Goal: Task Accomplishment & Management: Manage account settings

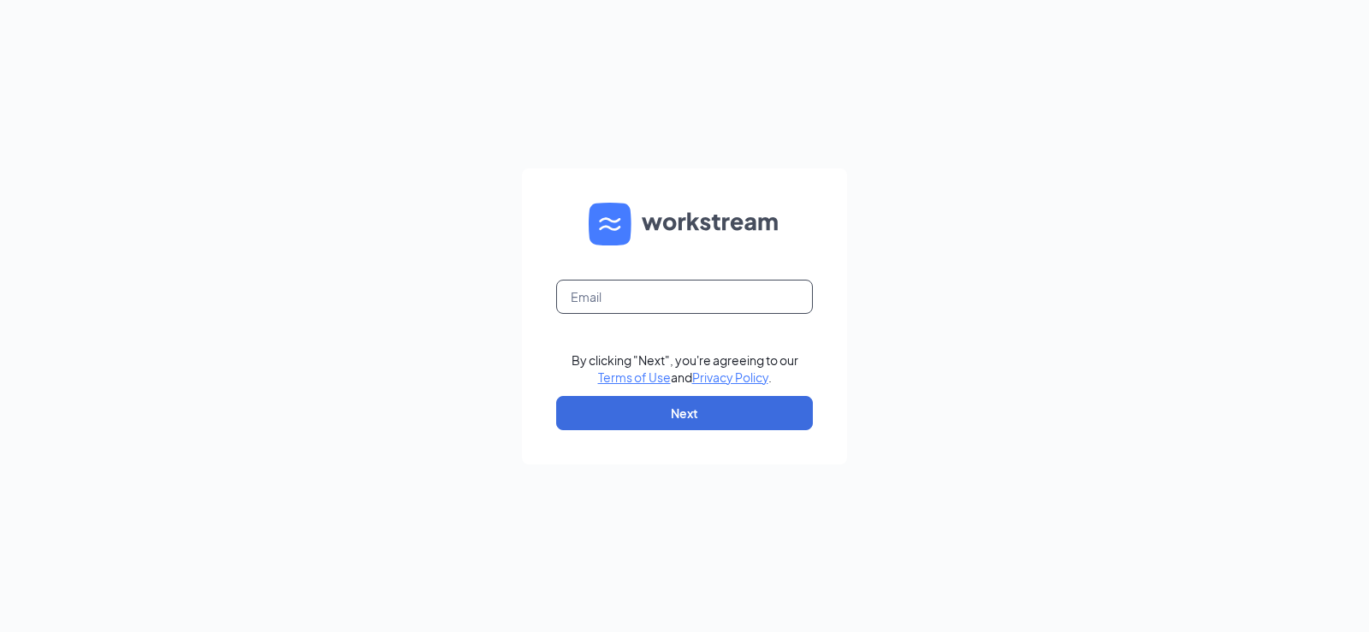
click at [674, 297] on input "text" at bounding box center [684, 297] width 257 height 34
type input "[EMAIL_ADDRESS][DOMAIN_NAME]"
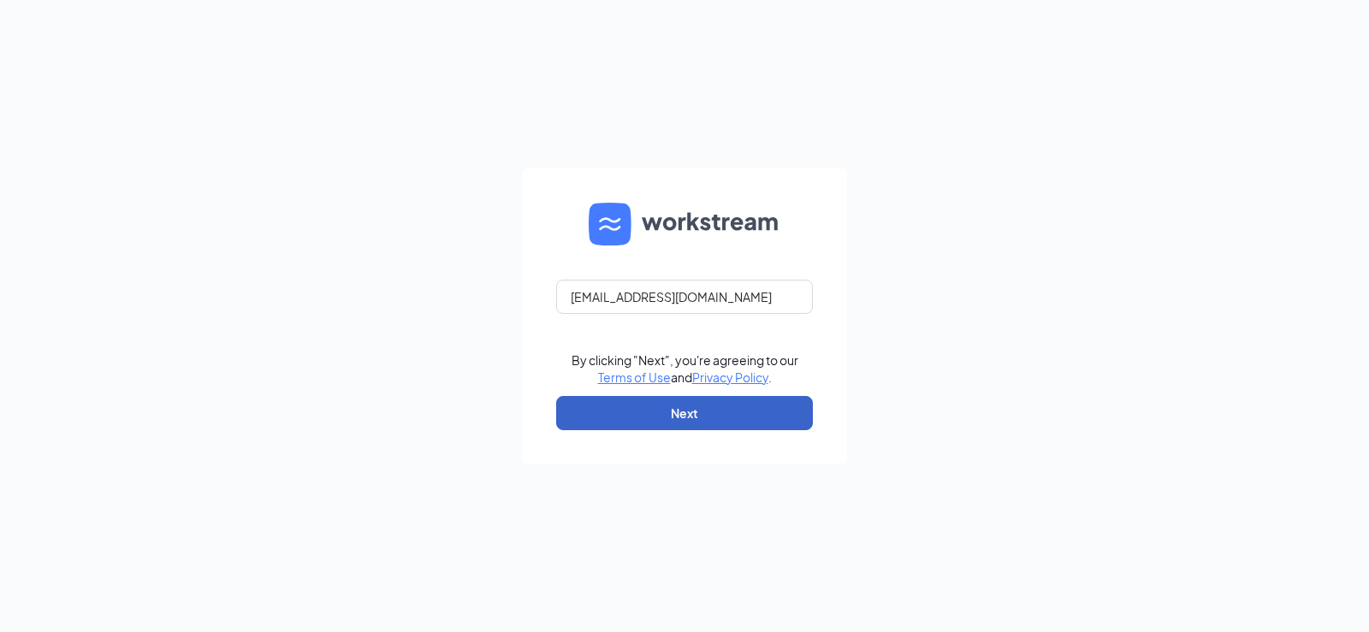
click at [702, 419] on button "Next" at bounding box center [684, 413] width 257 height 34
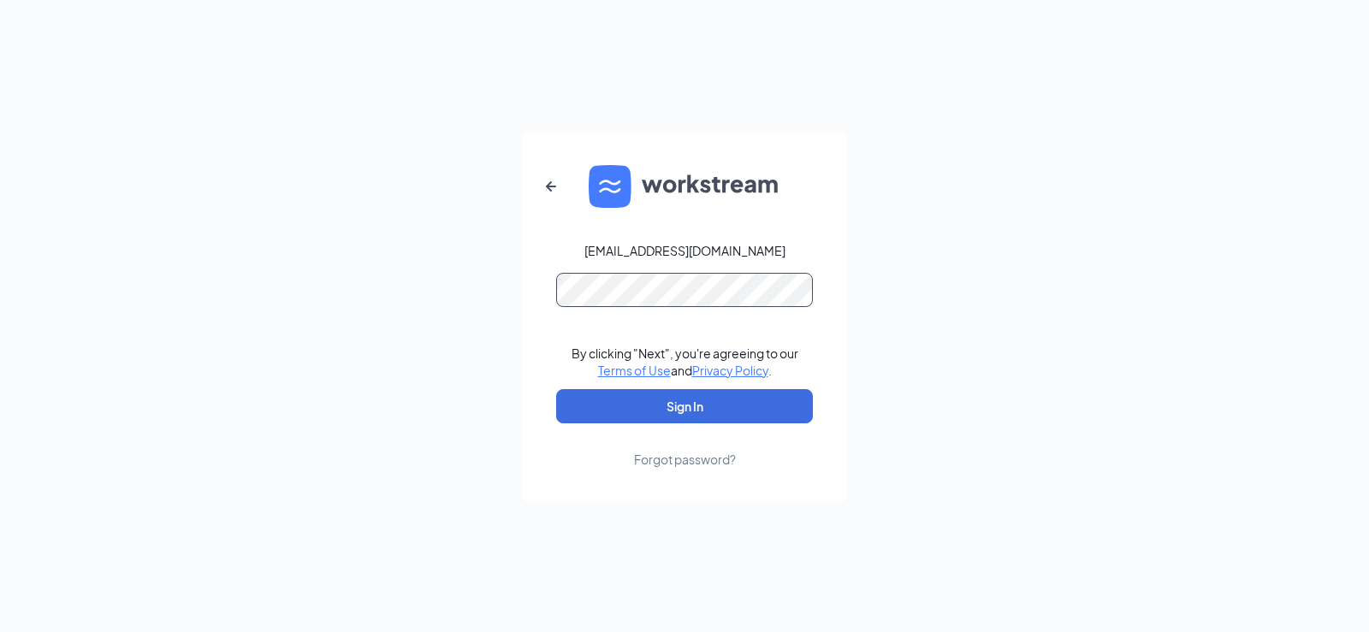
click at [556, 389] on button "Sign In" at bounding box center [684, 406] width 257 height 34
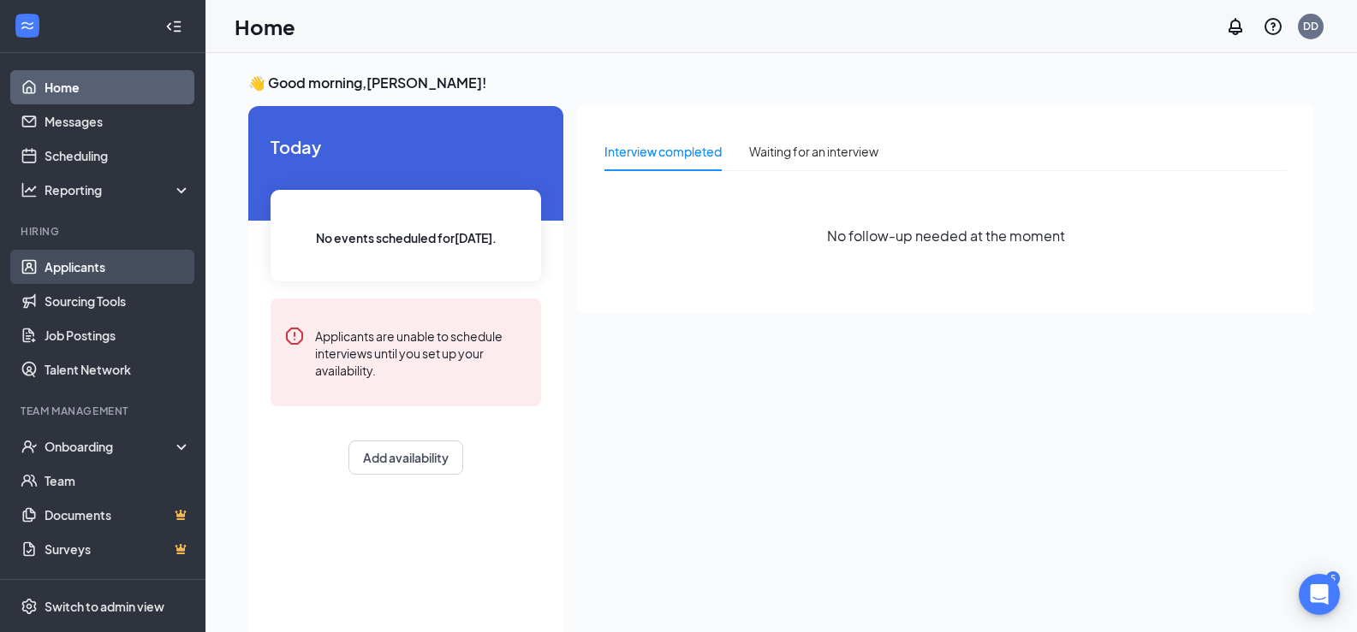
click at [92, 268] on link "Applicants" at bounding box center [118, 267] width 146 height 34
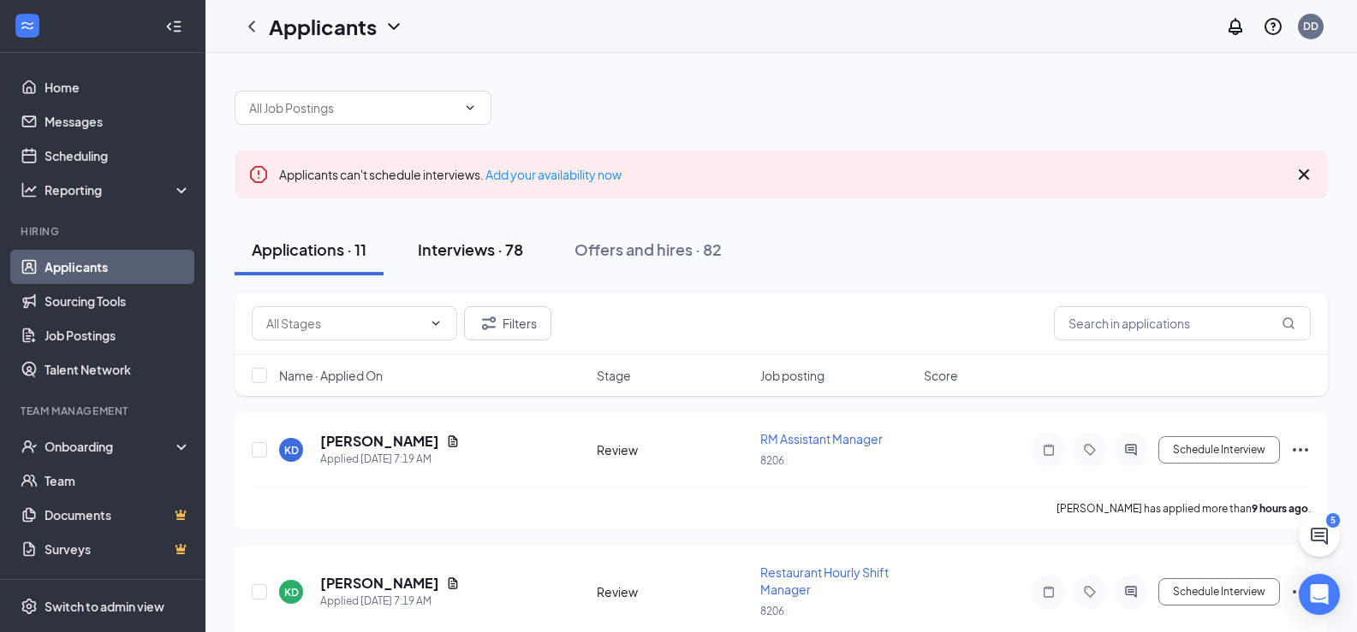
click at [461, 260] on button "Interviews · 78" at bounding box center [471, 249] width 140 height 51
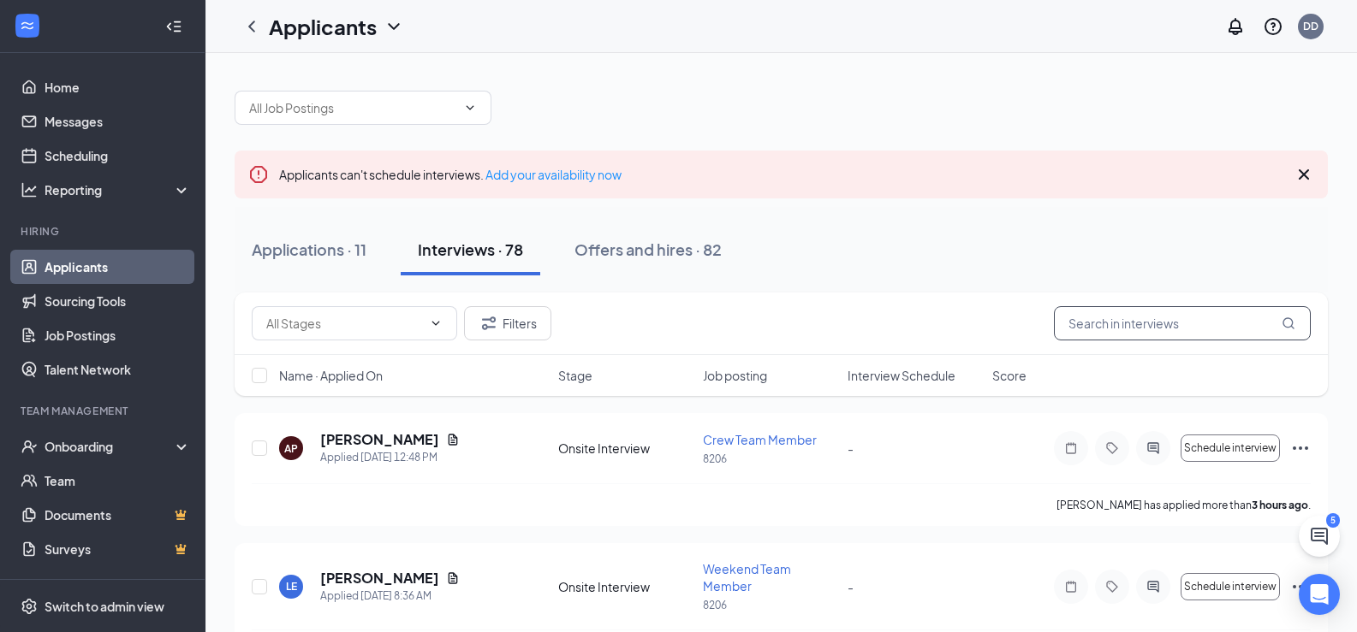
click at [1128, 335] on input "text" at bounding box center [1182, 323] width 257 height 34
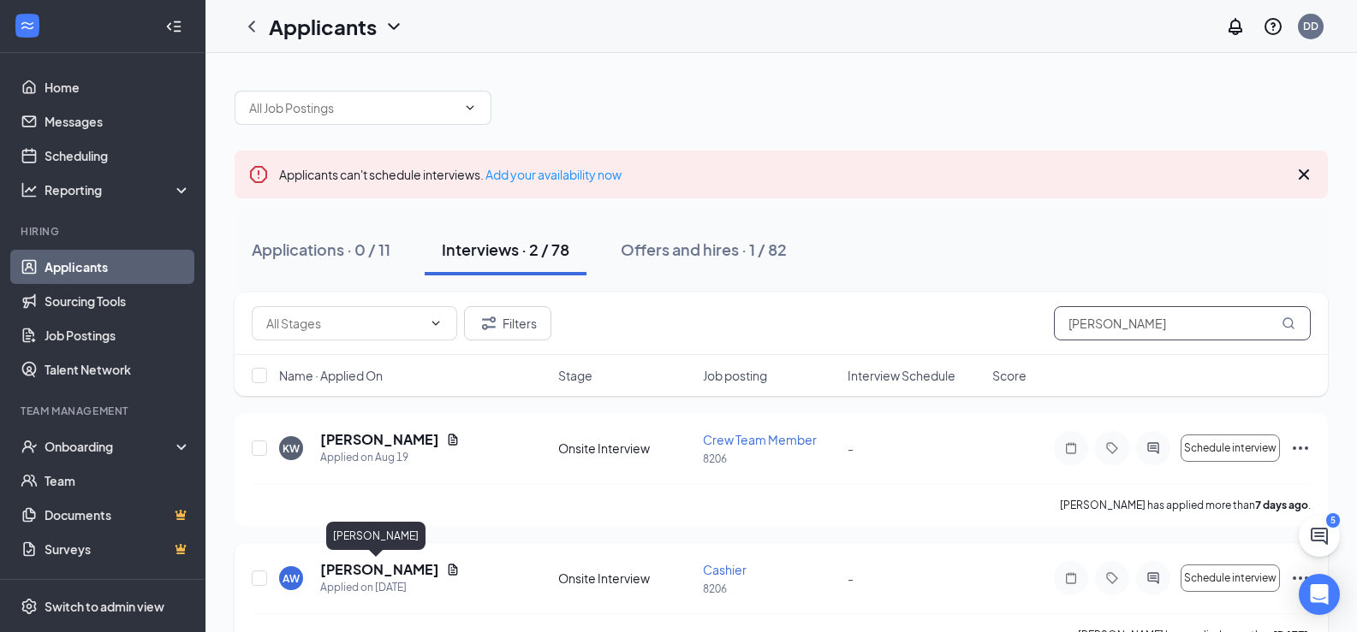
type input "[PERSON_NAME]"
click at [395, 567] on h5 "[PERSON_NAME]" at bounding box center [379, 570] width 119 height 19
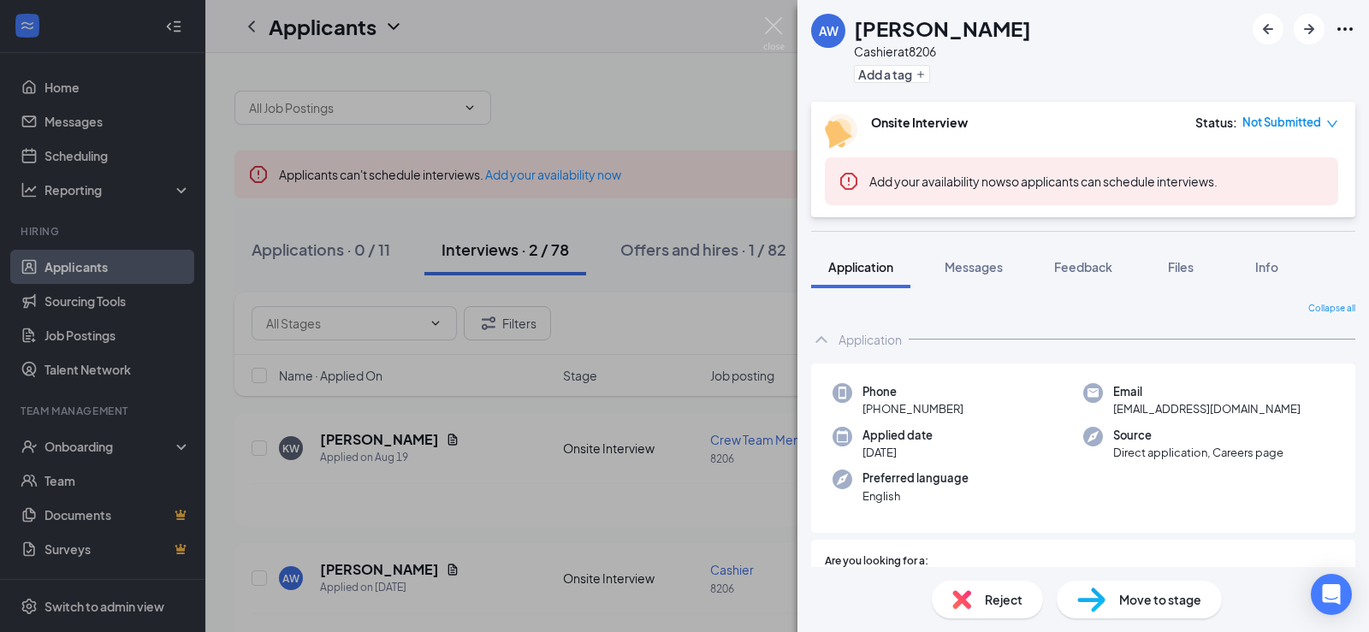
click at [1149, 594] on span "Move to stage" at bounding box center [1160, 600] width 82 height 19
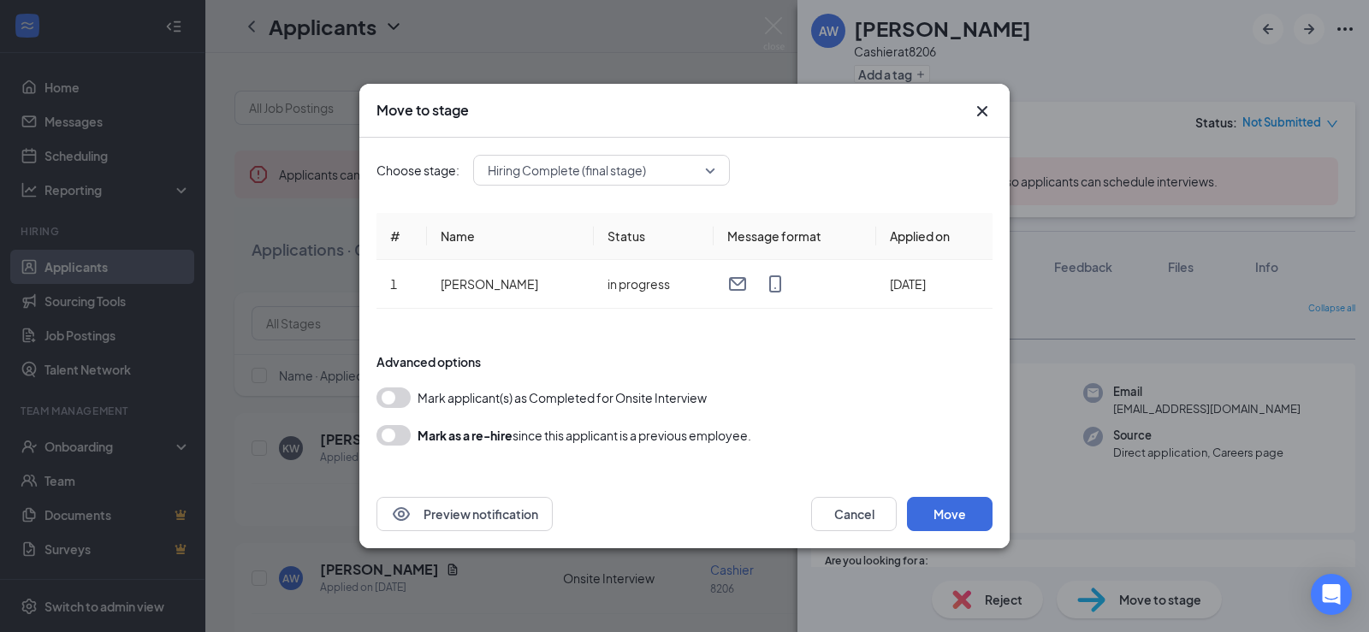
click at [712, 167] on span "Hiring Complete (final stage)" at bounding box center [602, 170] width 228 height 26
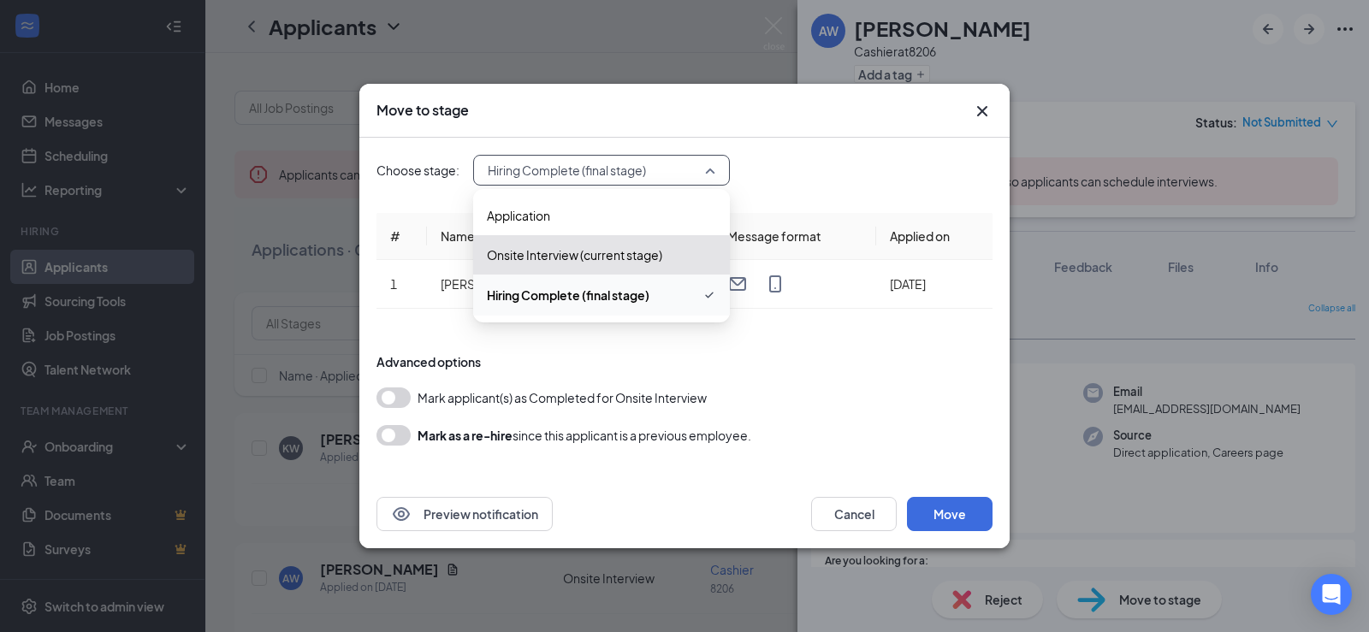
click at [600, 307] on div "Hiring Complete (final stage)" at bounding box center [601, 295] width 257 height 41
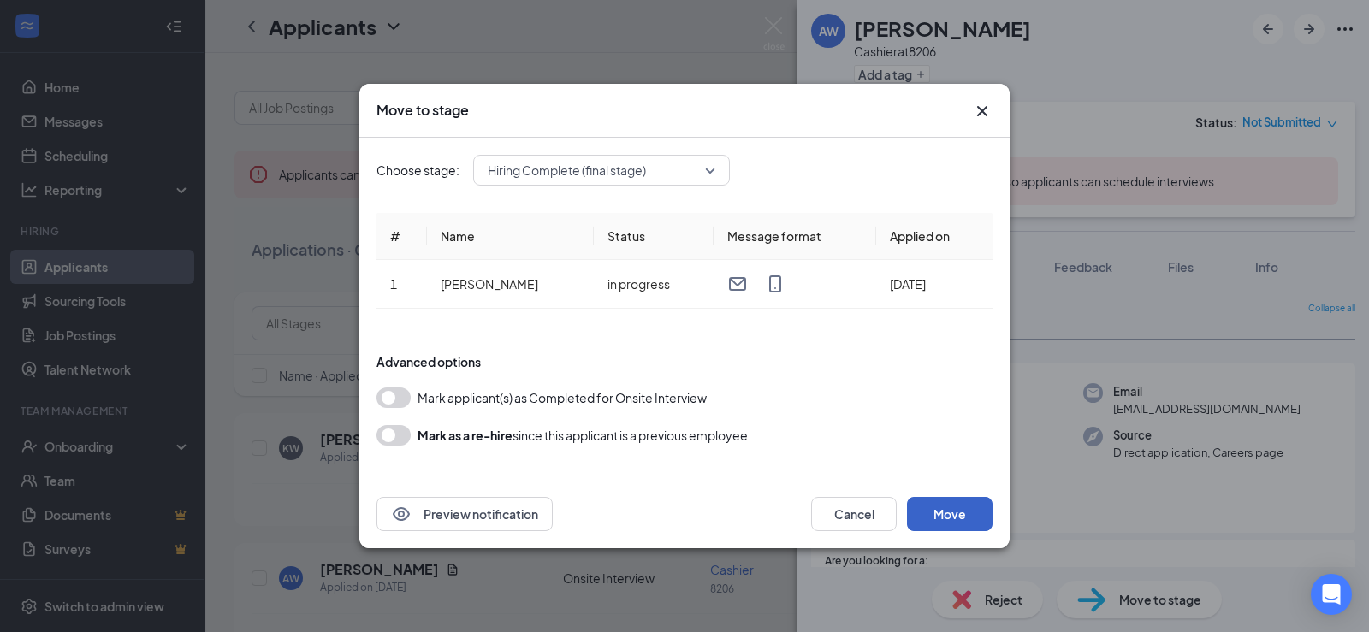
click at [935, 510] on button "Move" at bounding box center [950, 514] width 86 height 34
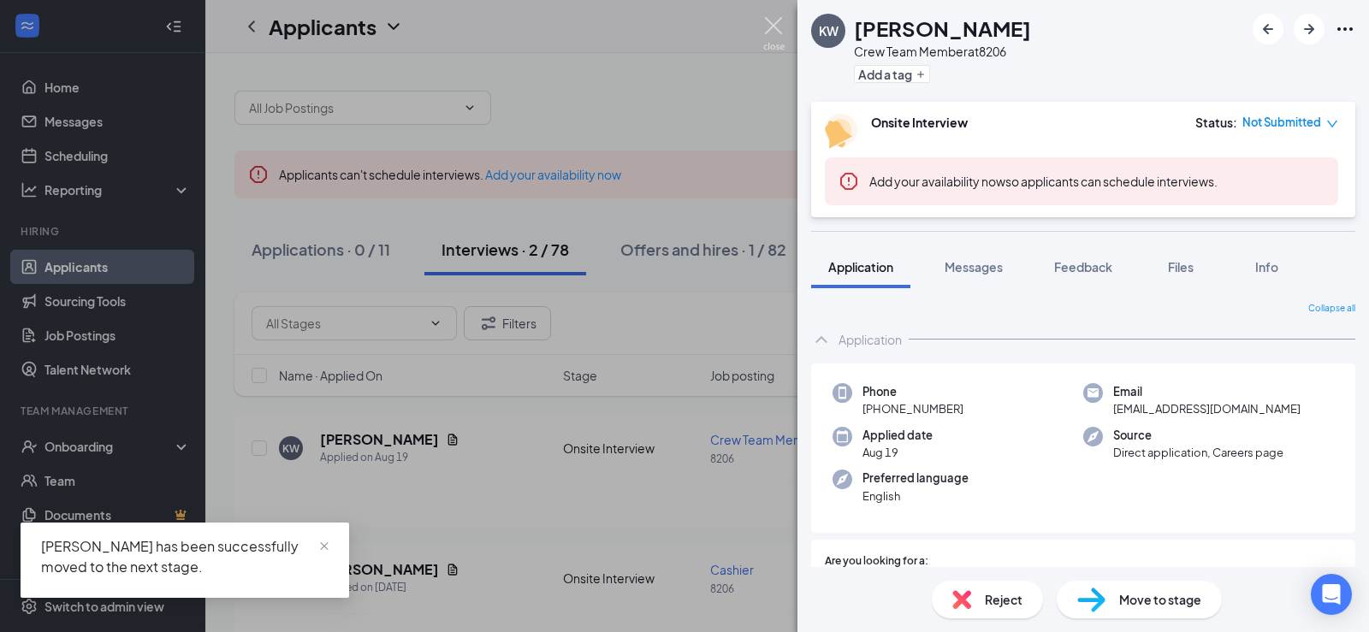
click at [773, 26] on img at bounding box center [773, 33] width 21 height 33
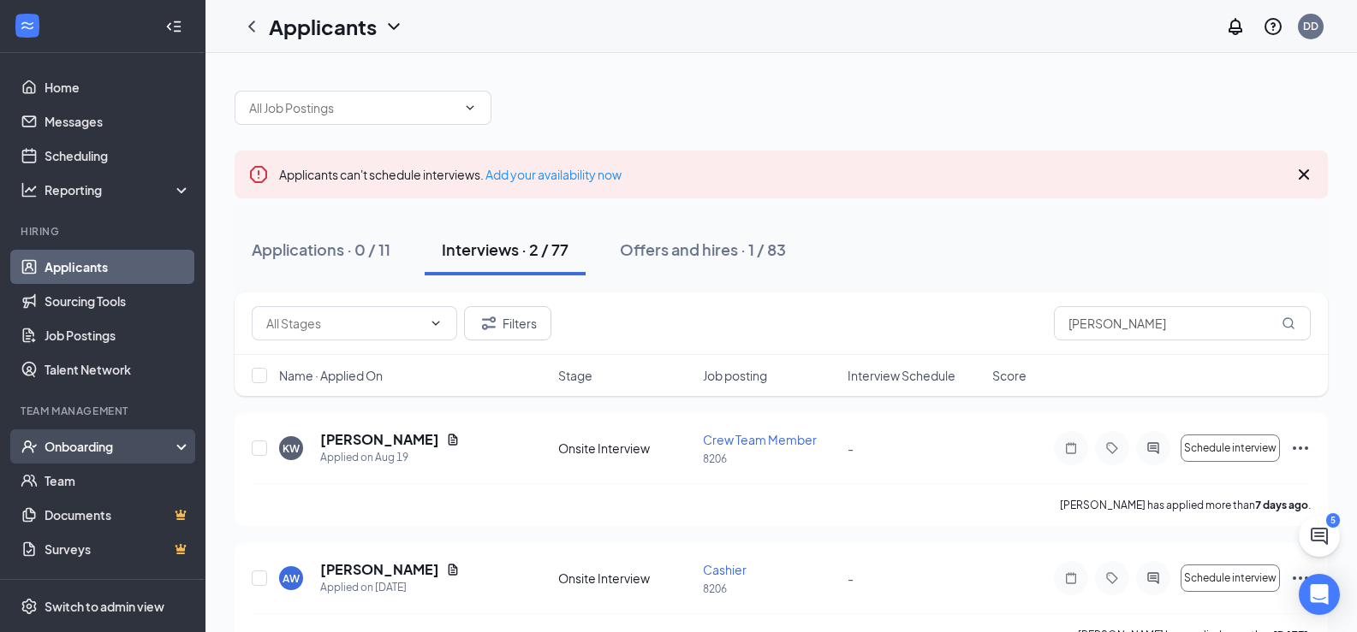
click at [79, 449] on div "Onboarding" at bounding box center [111, 446] width 132 height 17
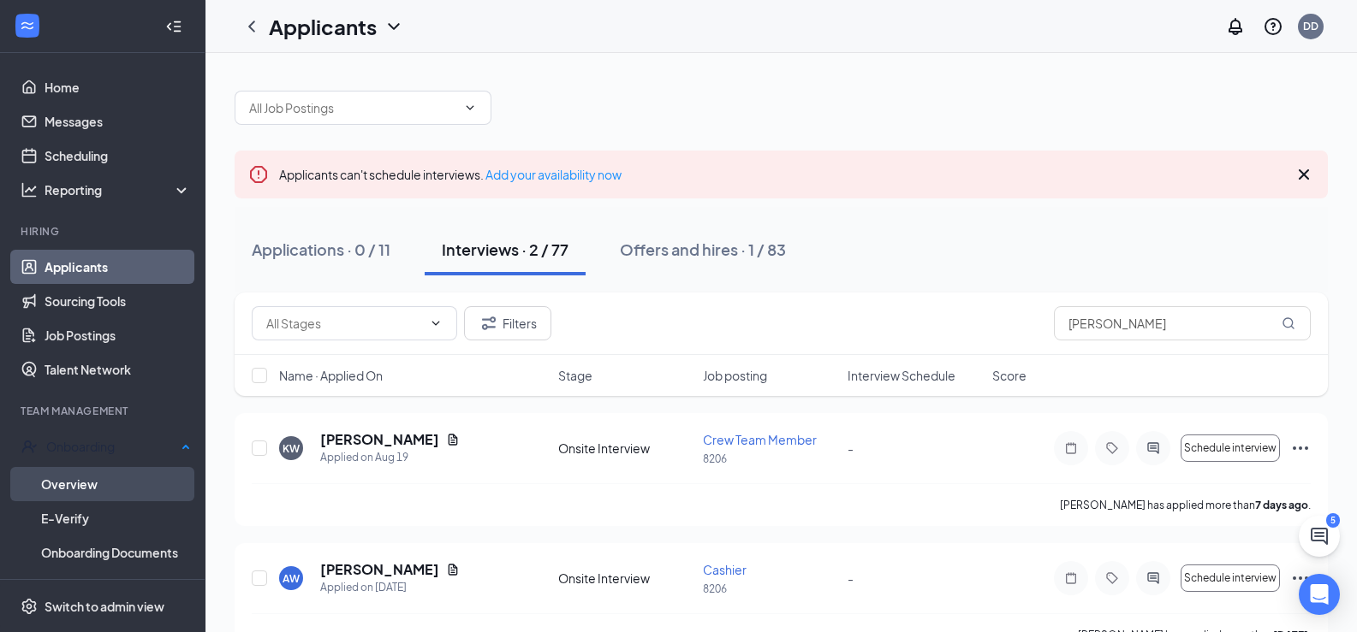
click at [73, 486] on link "Overview" at bounding box center [116, 484] width 150 height 34
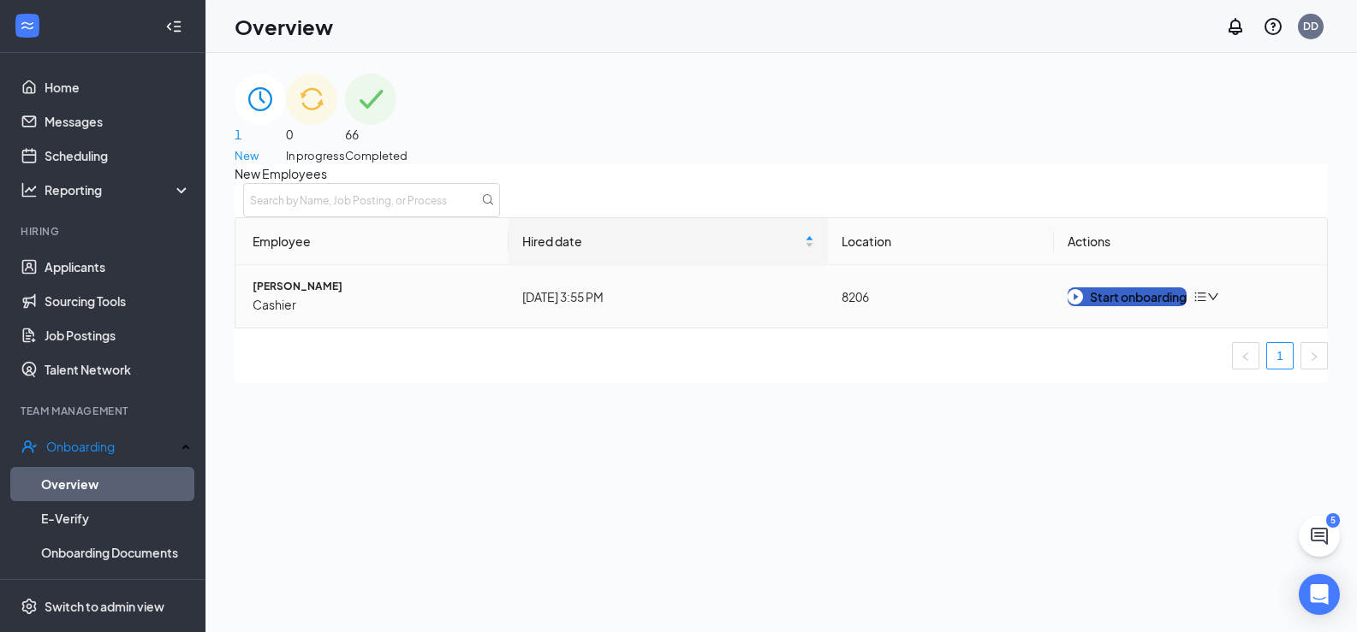
click at [1138, 306] on div "Start onboarding" at bounding box center [1126, 297] width 119 height 19
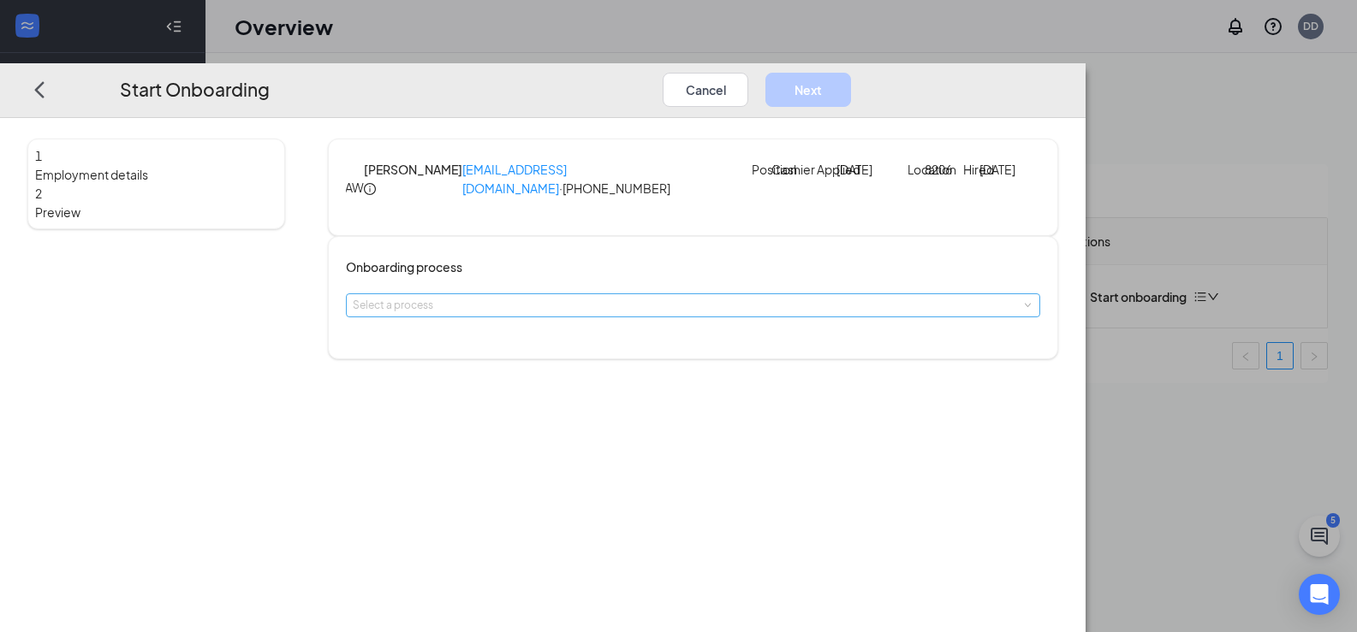
click at [695, 314] on div "Select a process" at bounding box center [689, 305] width 673 height 17
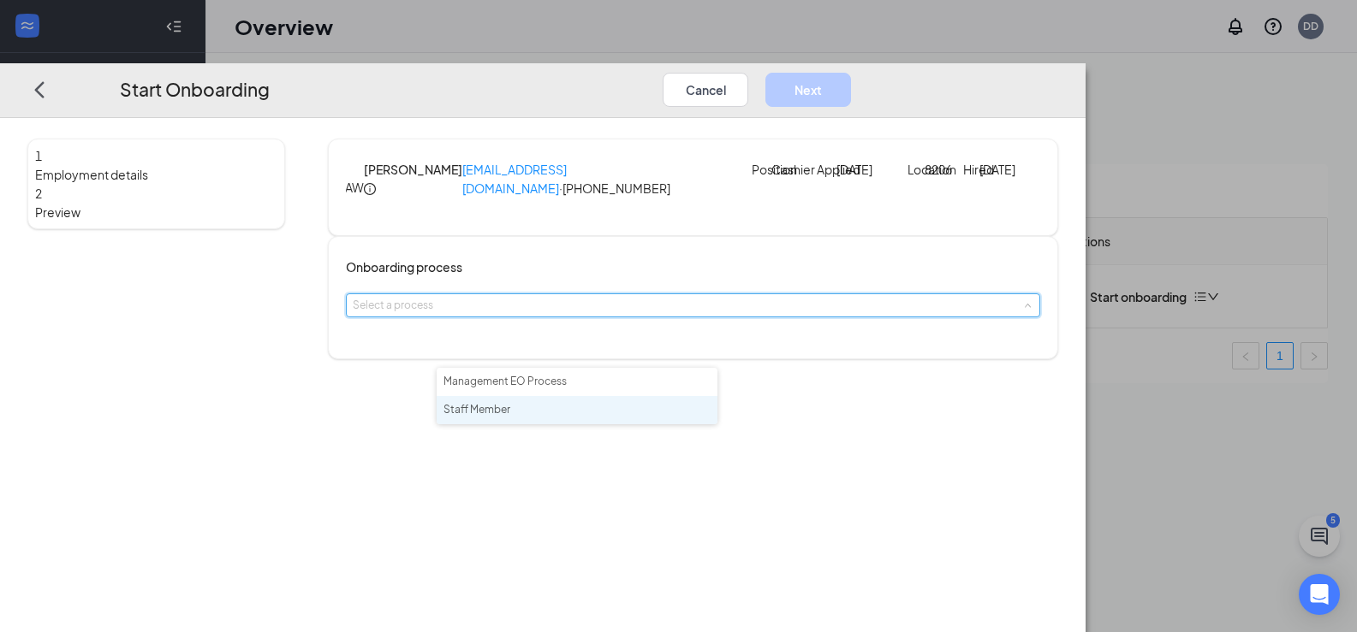
click at [483, 415] on span "Staff Member" at bounding box center [476, 409] width 67 height 13
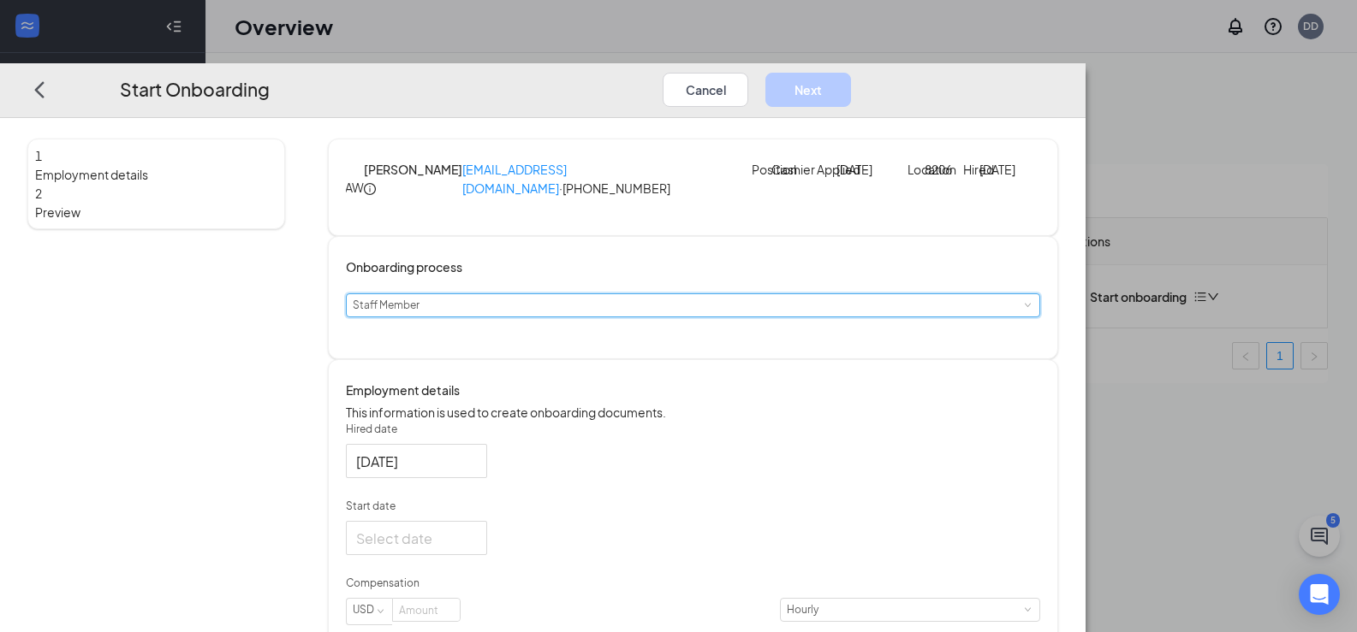
scroll to position [171, 0]
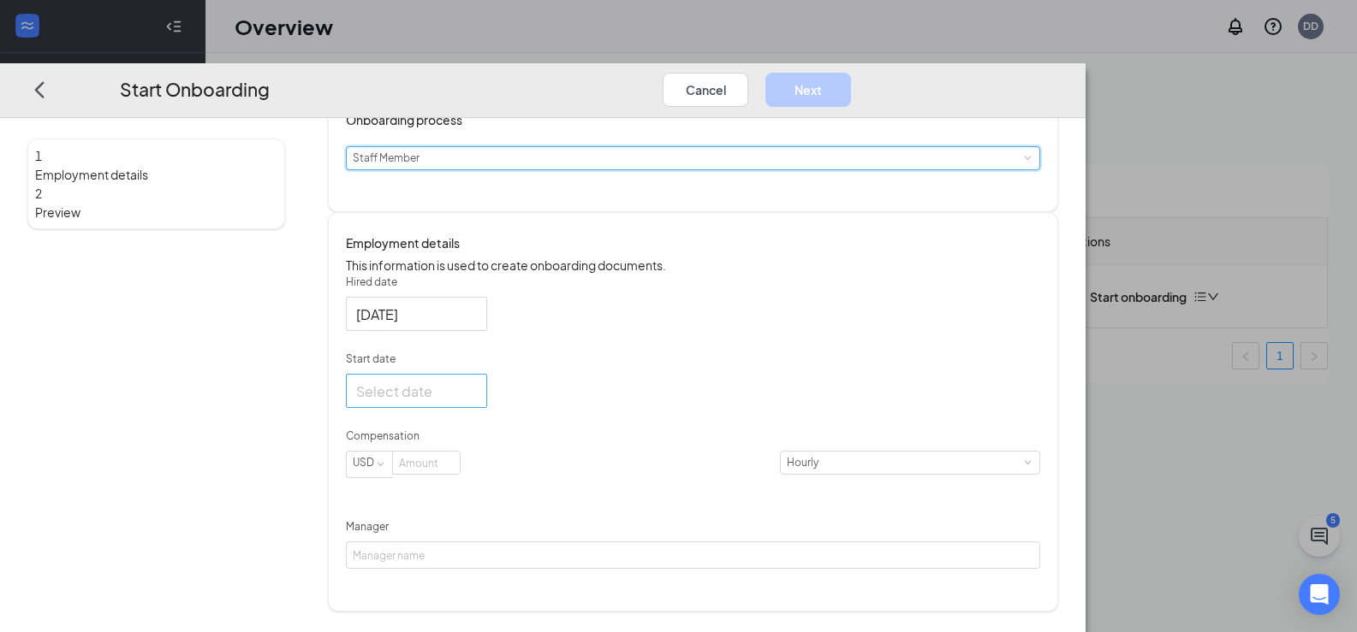
click at [477, 402] on div at bounding box center [416, 391] width 121 height 21
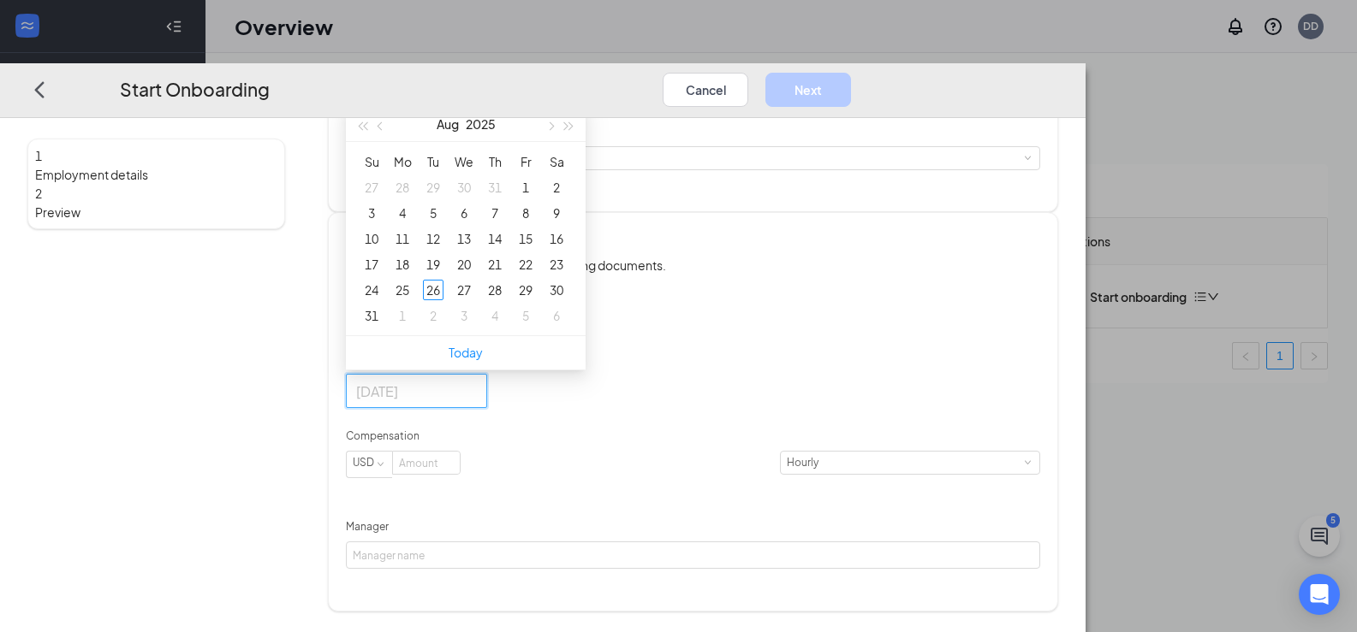
type input "[DATE]"
click at [555, 131] on span "button" at bounding box center [550, 126] width 9 height 9
type input "[DATE]"
click at [413, 223] on div "8" at bounding box center [402, 213] width 21 height 21
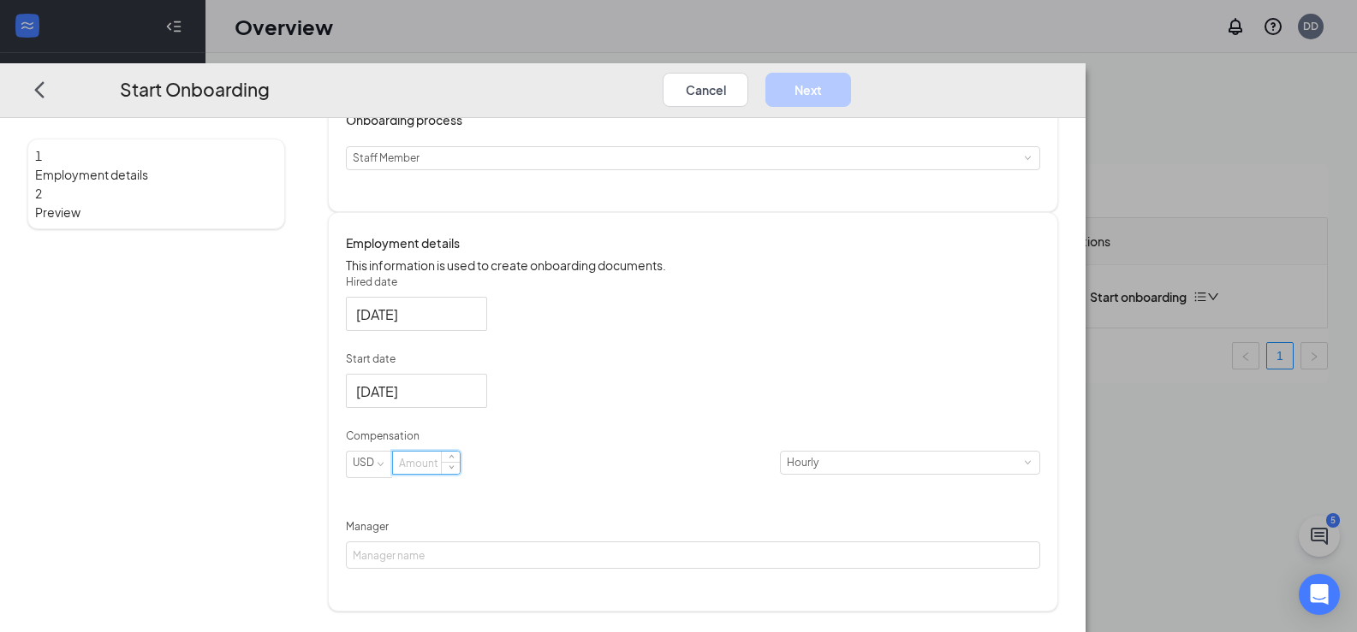
click at [460, 474] on input at bounding box center [426, 463] width 67 height 22
type input "13"
click at [762, 519] on div "Hired date [DATE] Start date [DATE] [DATE] Su Mo Tu We Th Fr Sa 31 1 2 3 4 5 6 …" at bounding box center [693, 422] width 694 height 295
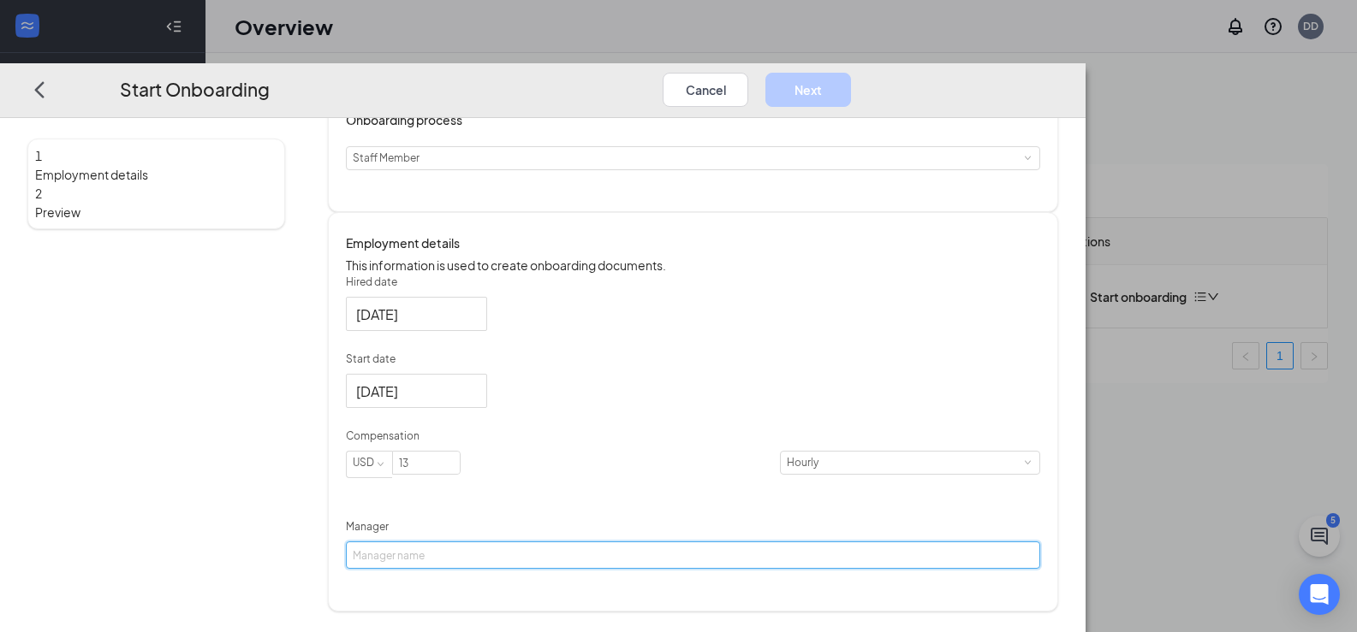
click at [608, 561] on input "Manager" at bounding box center [693, 555] width 694 height 27
type input "[PERSON_NAME]"
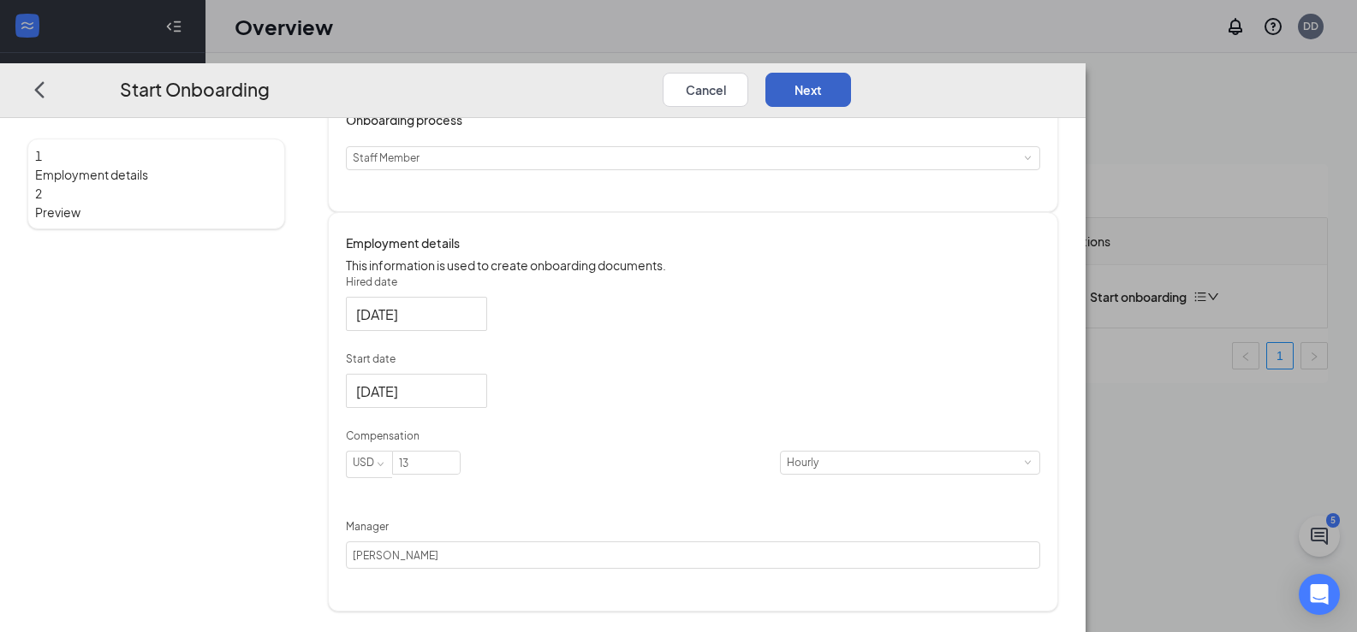
click at [851, 72] on button "Next" at bounding box center [808, 89] width 86 height 34
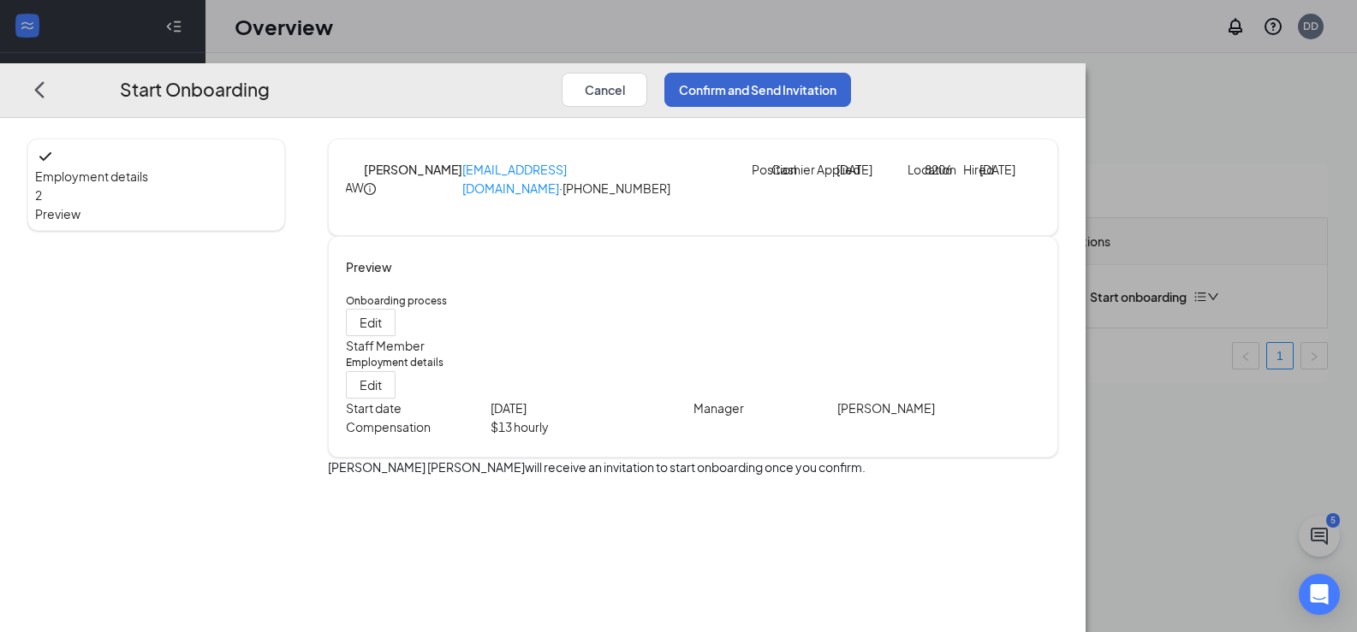
scroll to position [0, 0]
click at [851, 72] on button "Confirm and Send Invitation" at bounding box center [757, 89] width 187 height 34
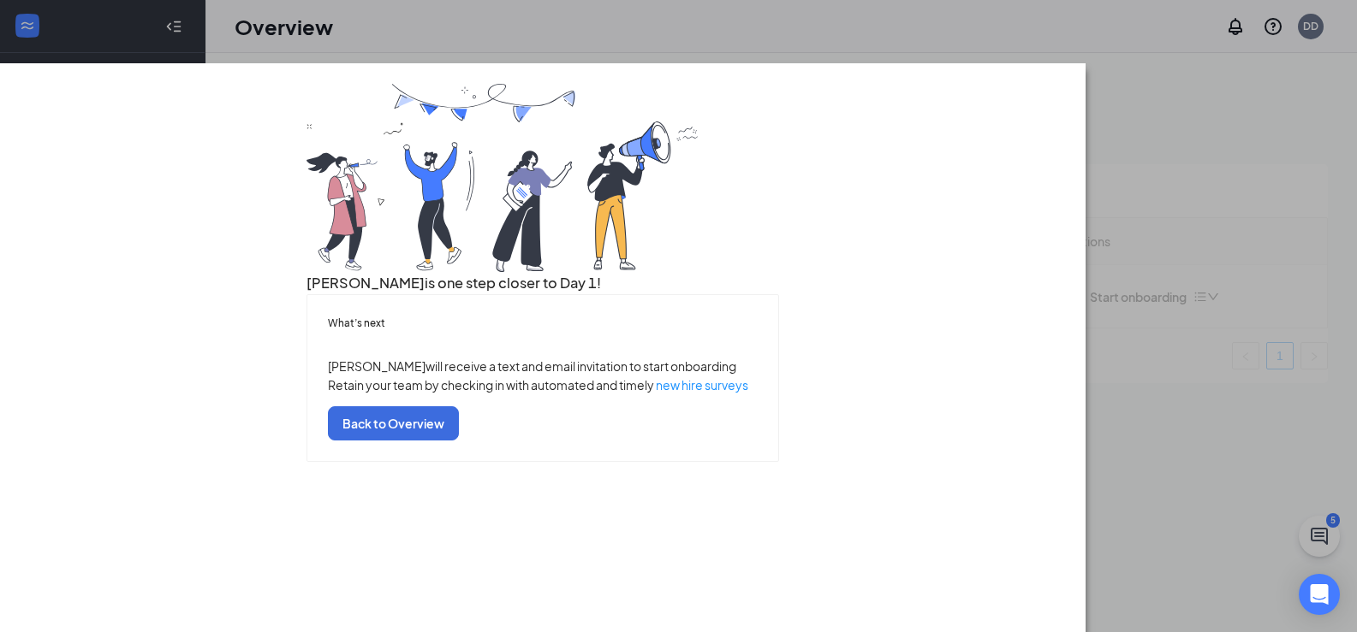
scroll to position [69, 0]
click at [459, 441] on button "Back to Overview" at bounding box center [393, 424] width 131 height 34
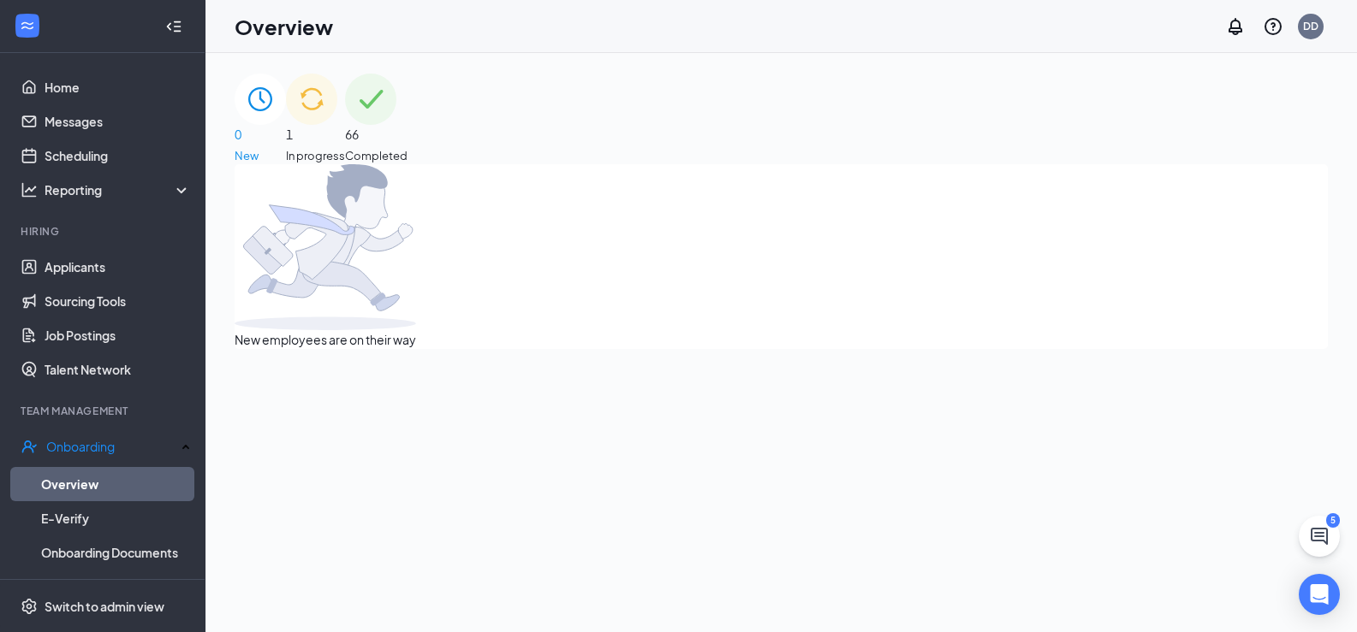
drag, startPoint x: 806, startPoint y: 187, endPoint x: 563, endPoint y: 312, distance: 273.7
click at [563, 312] on div "New employees are on their way" at bounding box center [781, 256] width 1093 height 185
